Goal: Check status: Check status

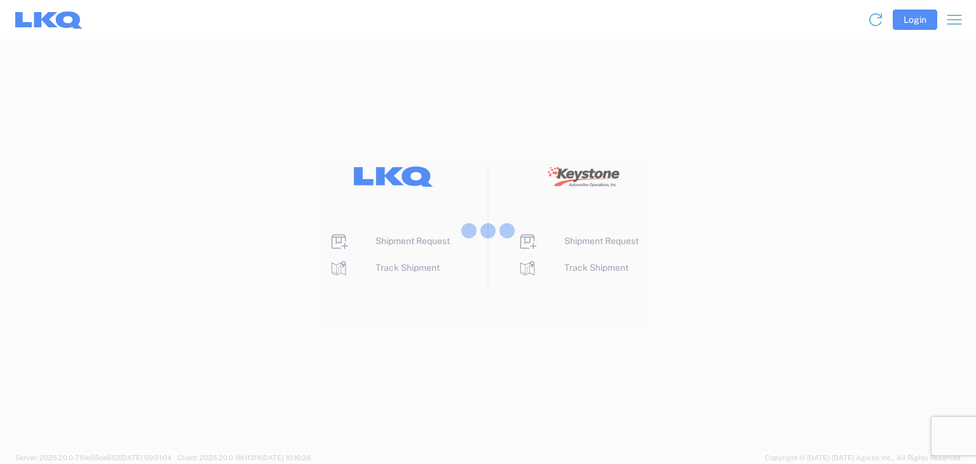
click at [907, 20] on div at bounding box center [488, 232] width 976 height 464
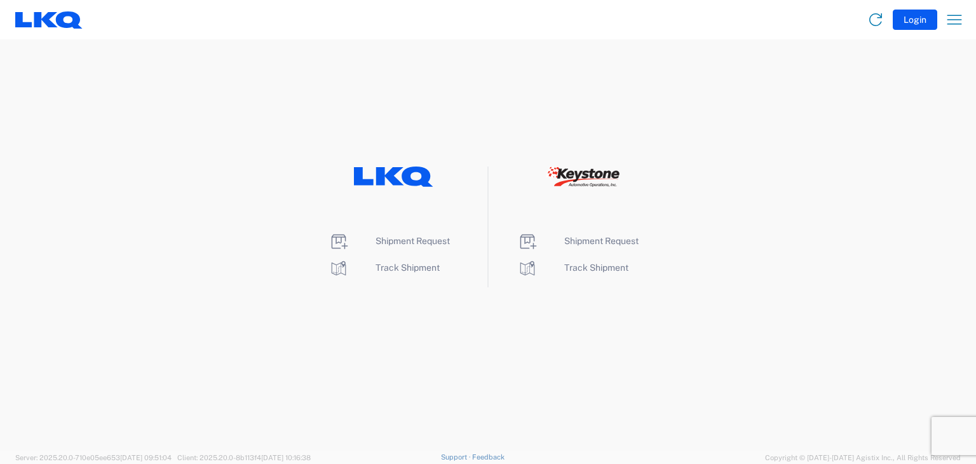
click at [909, 24] on button "Login" at bounding box center [915, 20] width 44 height 20
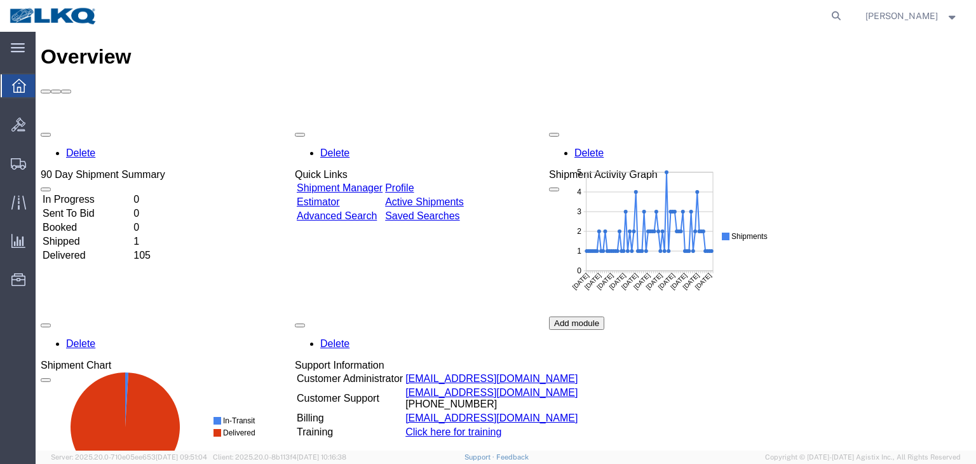
click at [86, 151] on div "Delete 90 Day Shipment Summary In Progress 0 Sent To Bid 0 Booked 0 Shipped 1 D…" at bounding box center [506, 316] width 930 height 381
click at [91, 235] on td "Shipped" at bounding box center [87, 241] width 90 height 13
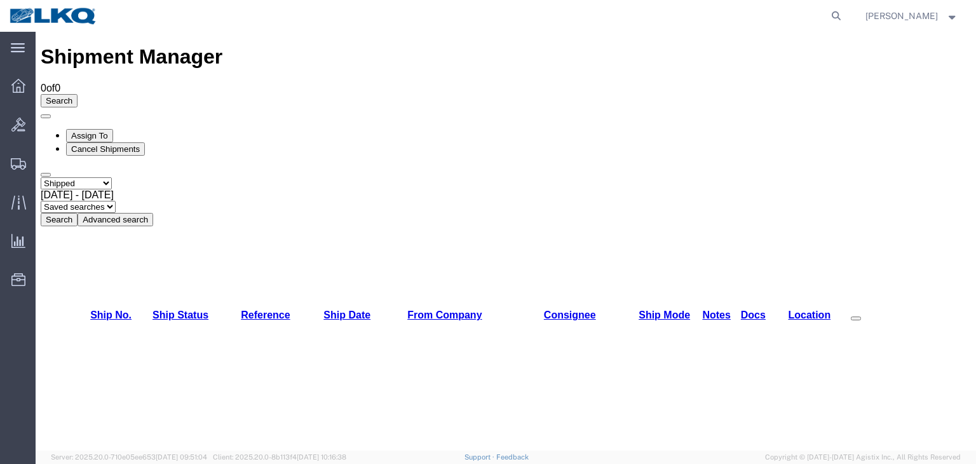
click at [109, 177] on select "Select status Active All Shipments Approved Booked Canceled Delivered Denied Ne…" at bounding box center [76, 183] width 71 height 12
click at [41, 177] on select "Select status Active All Shipments Approved Booked Canceled Delivered Denied Ne…" at bounding box center [76, 183] width 71 height 12
click at [112, 177] on select "Select status Active All Shipments Approved Booked Canceled Delivered Denied Ne…" at bounding box center [76, 183] width 71 height 12
select select "ALL"
click at [41, 177] on select "Select status Active All Shipments Approved Booked Canceled Delivered Denied Ne…" at bounding box center [76, 183] width 71 height 12
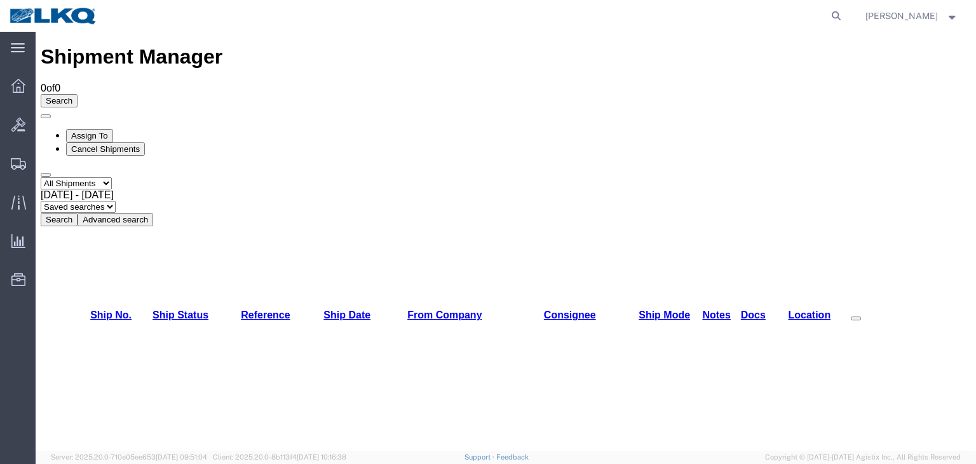
click at [114, 189] on b at bounding box center [114, 194] width 0 height 11
click at [78, 213] on button "Search" at bounding box center [59, 219] width 37 height 13
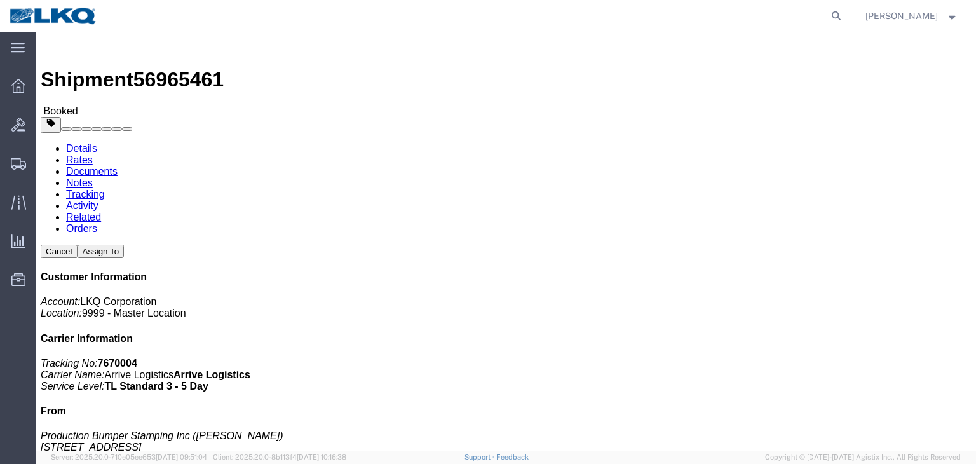
click link "Rates"
